Goal: Transaction & Acquisition: Purchase product/service

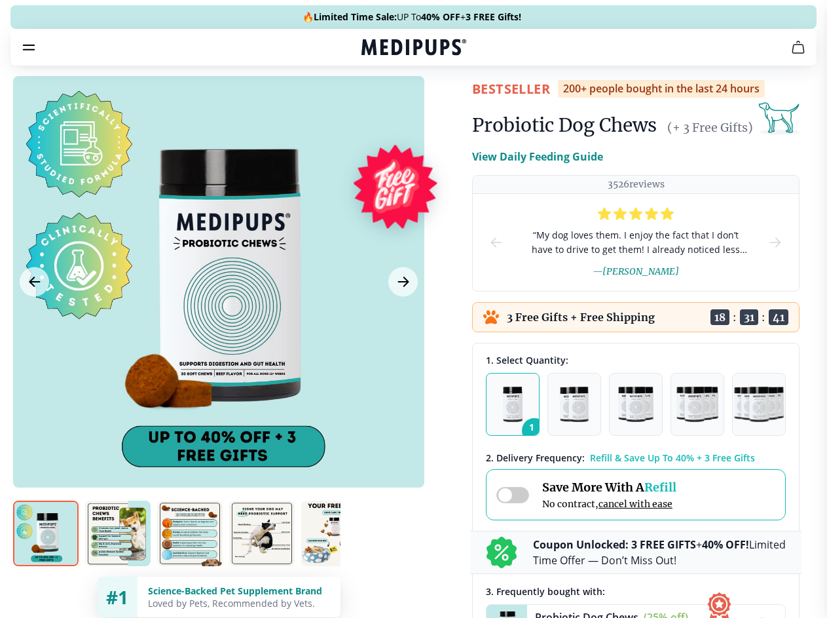
click at [377, 105] on span "Supplements" at bounding box center [410, 111] width 66 height 13
click at [443, 104] on icon "button" at bounding box center [451, 112] width 16 height 16
click at [791, 55] on icon "cart" at bounding box center [799, 47] width 16 height 16
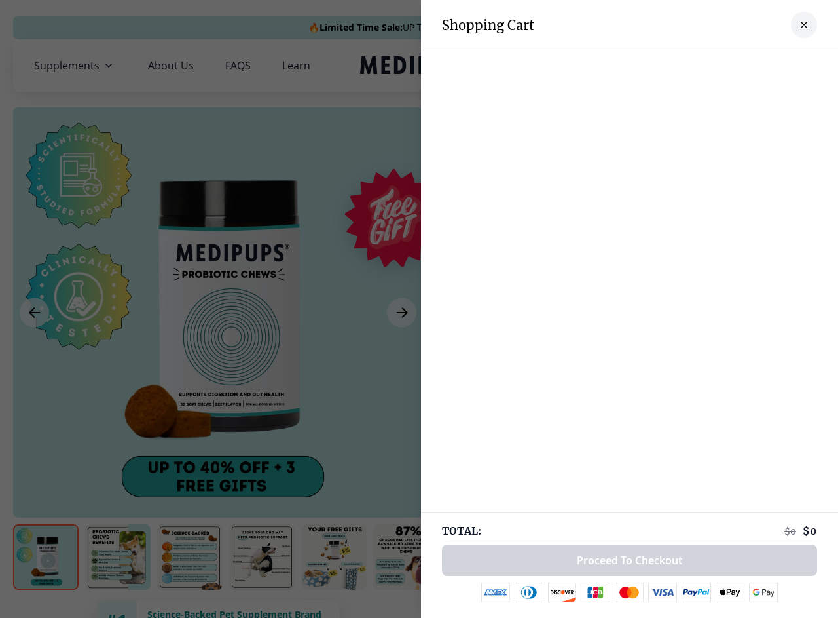
click at [637, 66] on div at bounding box center [629, 63] width 417 height 26
click at [740, 66] on div at bounding box center [629, 63] width 417 height 26
click at [783, 66] on div at bounding box center [629, 63] width 417 height 26
click at [218, 312] on div at bounding box center [419, 309] width 838 height 618
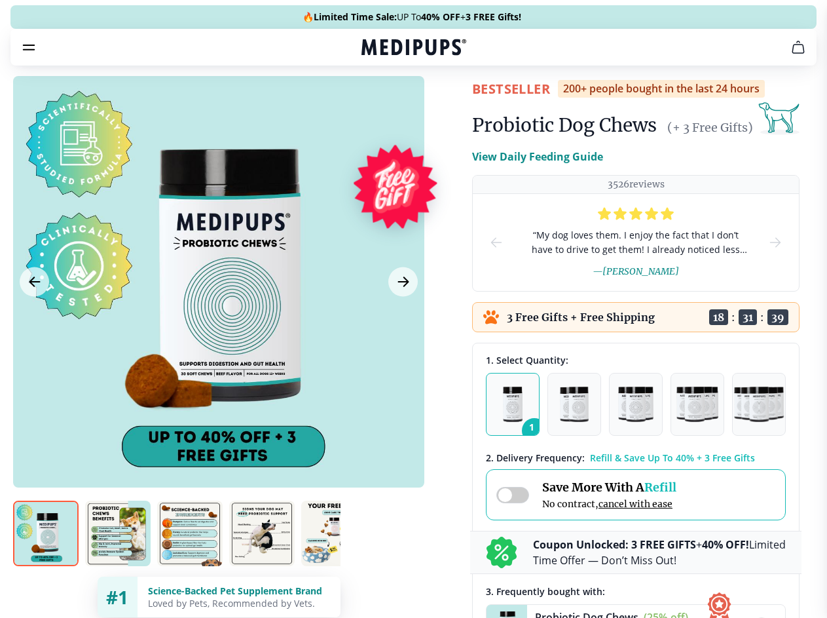
click at [34, 286] on icon "Previous Image" at bounding box center [34, 281] width 10 height 9
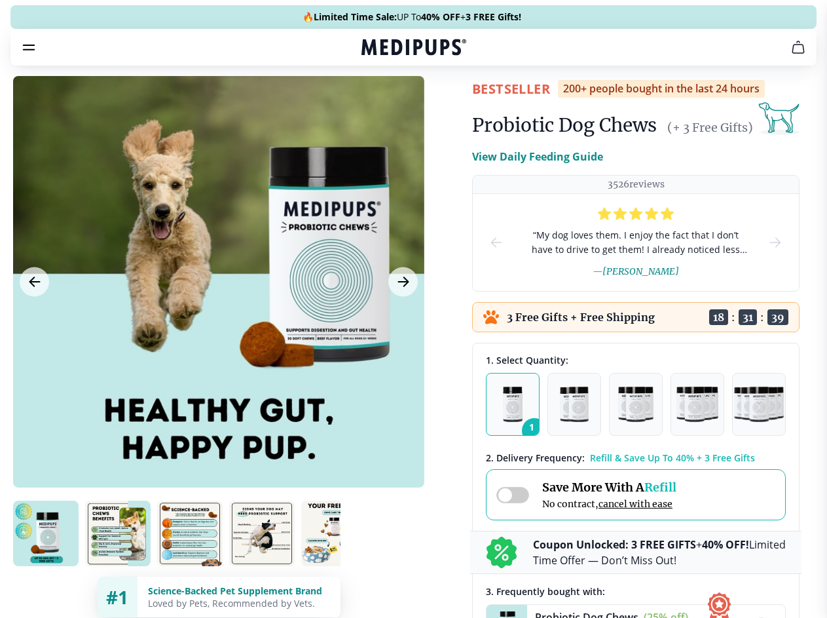
click at [402, 286] on icon "Next Image" at bounding box center [403, 281] width 10 height 9
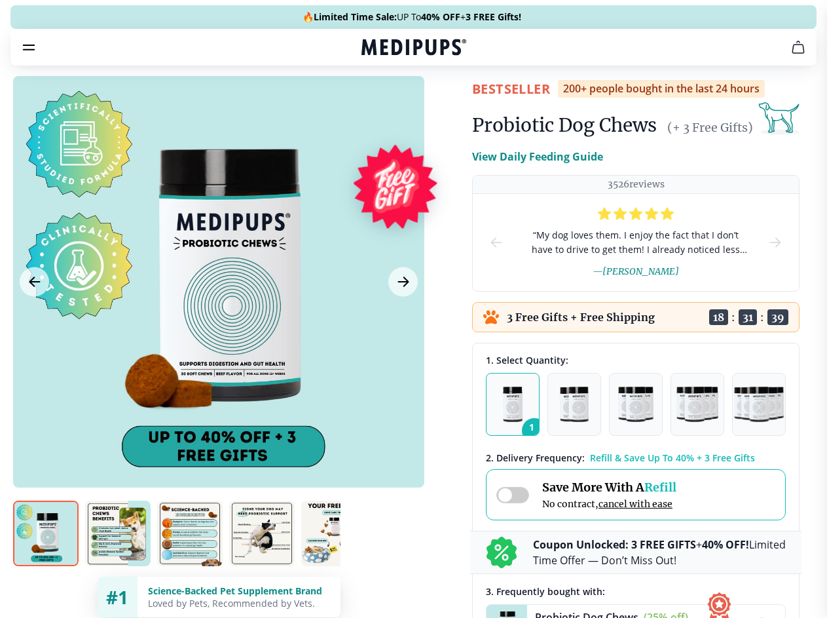
click at [46, 557] on img at bounding box center [46, 533] width 66 height 66
